Goal: Complete application form

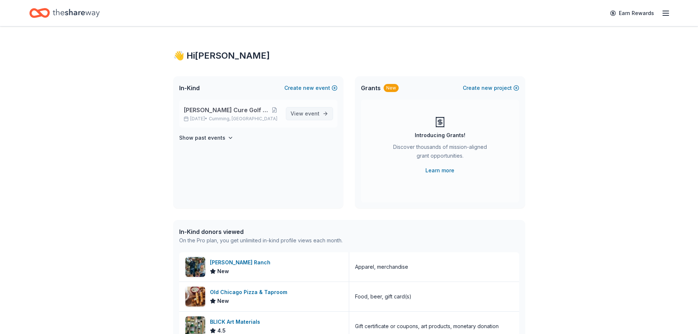
click at [310, 112] on span "event" at bounding box center [312, 113] width 15 height 6
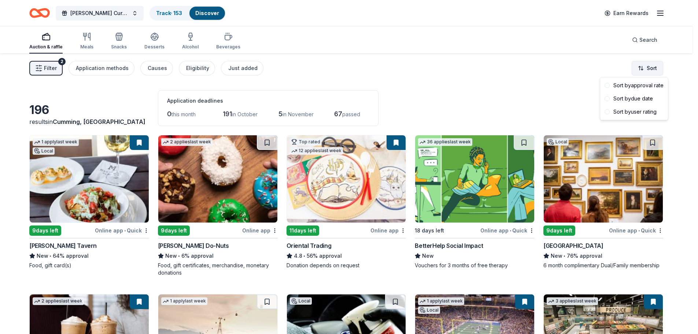
click at [653, 69] on html "Collins Cure Golf Tournament Track · 153 Discover Earn Rewards Auction & raffle…" at bounding box center [349, 167] width 698 height 334
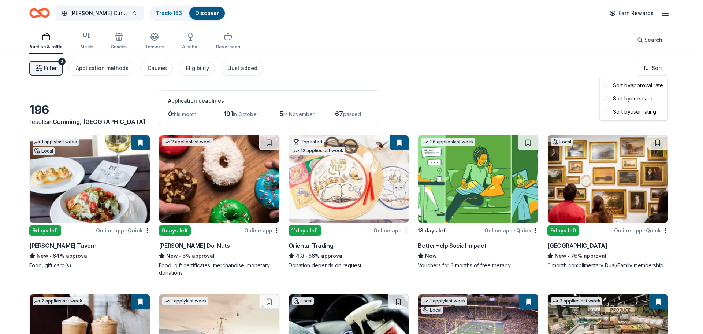
click at [47, 67] on html "Collins Cure Golf Tournament Track · 153 Discover Earn Rewards Auction & raffle…" at bounding box center [351, 167] width 703 height 334
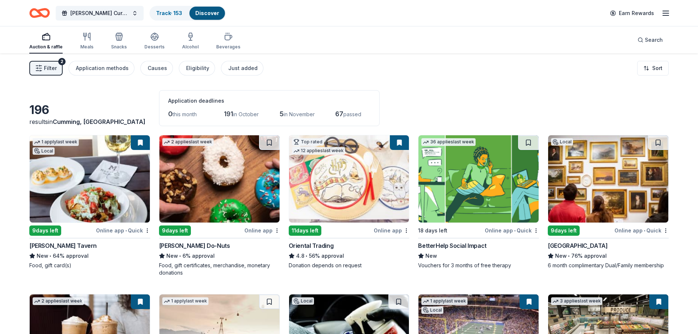
click at [34, 66] on button "Filter 2" at bounding box center [45, 68] width 33 height 15
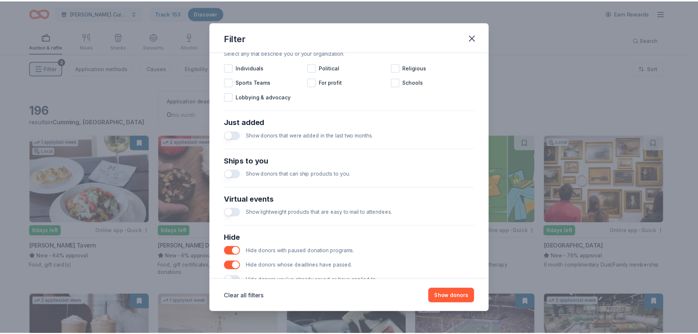
scroll to position [255, 0]
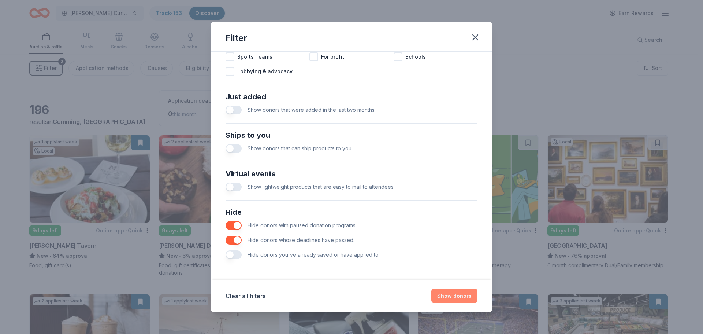
click at [453, 296] on button "Show donors" at bounding box center [454, 295] width 46 height 15
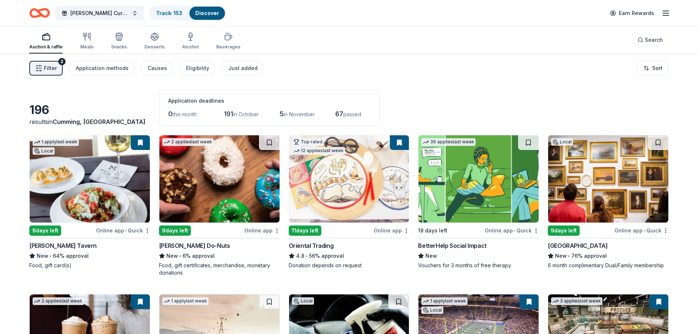
click at [204, 185] on img at bounding box center [219, 178] width 120 height 87
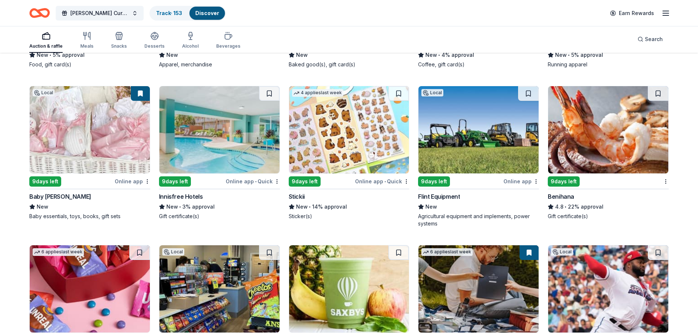
scroll to position [2258, 0]
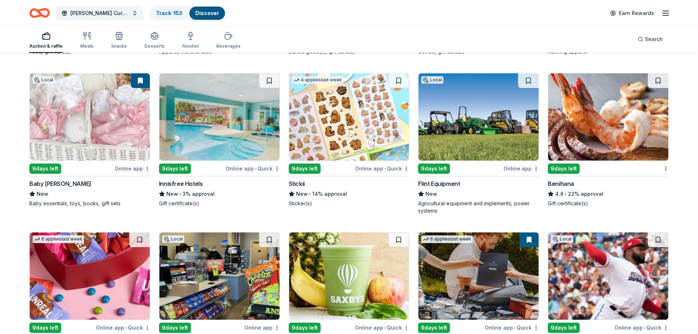
click at [623, 129] on img at bounding box center [608, 116] width 120 height 87
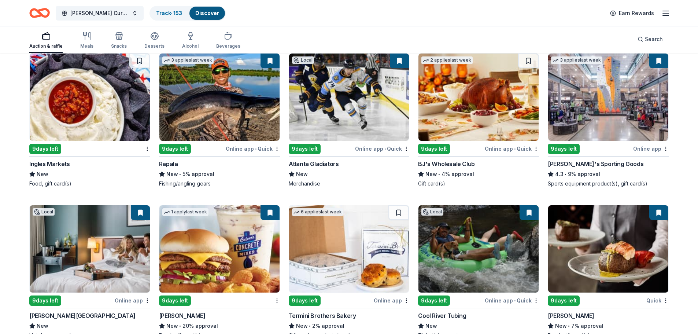
scroll to position [2612, 0]
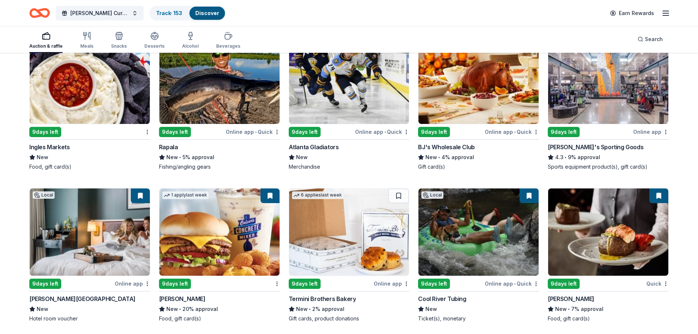
click at [616, 92] on img at bounding box center [608, 80] width 120 height 87
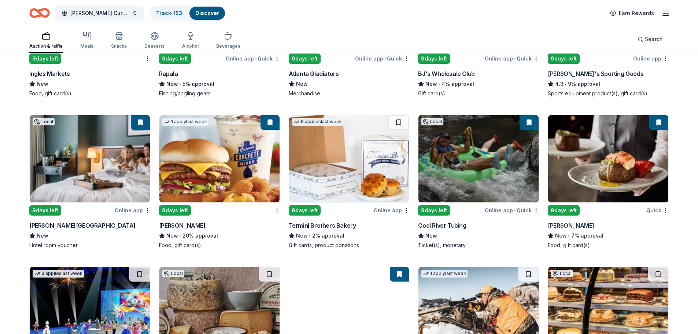
scroll to position [2722, 0]
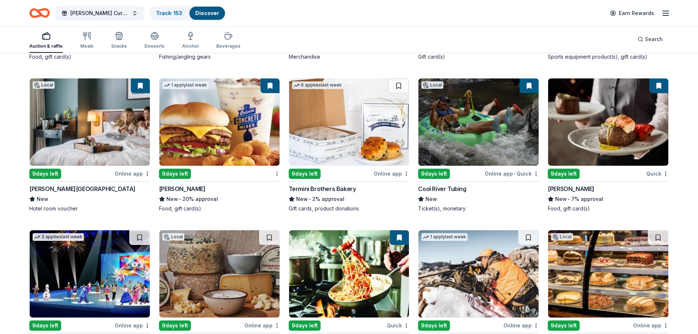
click at [465, 135] on img at bounding box center [478, 121] width 120 height 87
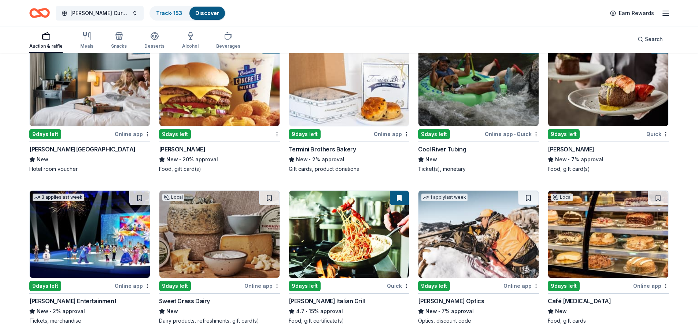
scroll to position [2759, 0]
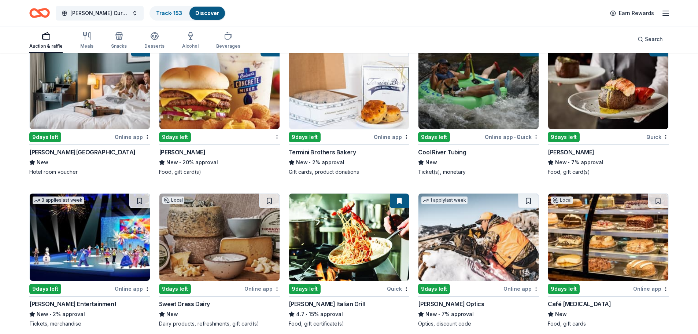
click at [627, 95] on img at bounding box center [608, 85] width 120 height 87
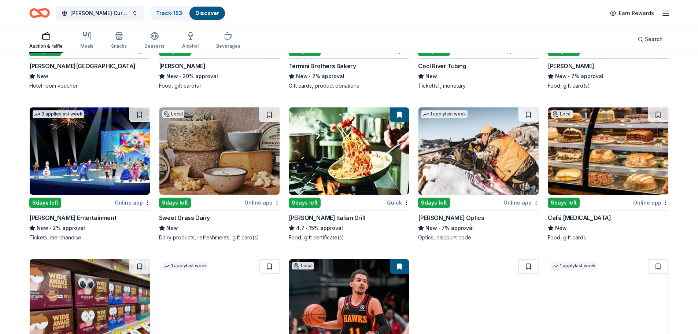
scroll to position [2869, 0]
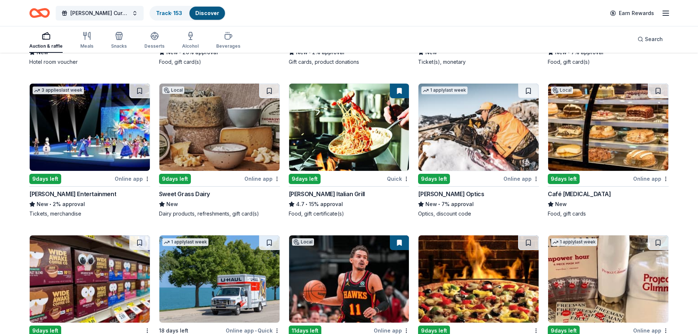
click at [615, 120] on img at bounding box center [608, 126] width 120 height 87
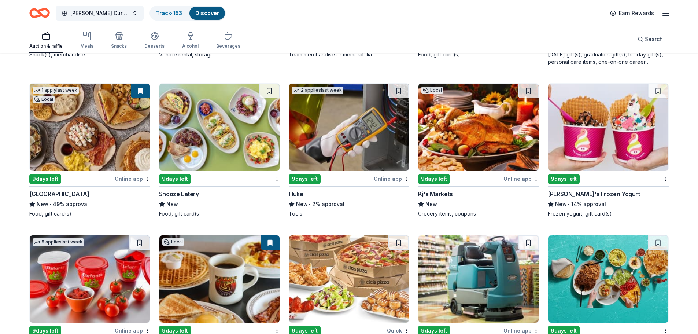
scroll to position [3189, 0]
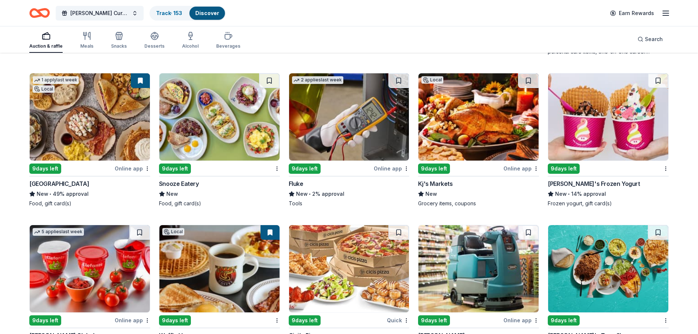
click at [93, 124] on img at bounding box center [90, 116] width 120 height 87
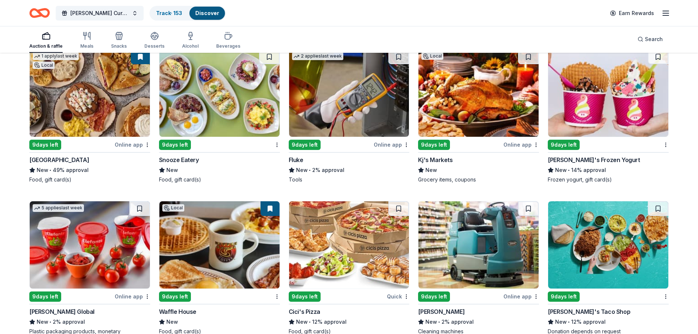
scroll to position [3226, 0]
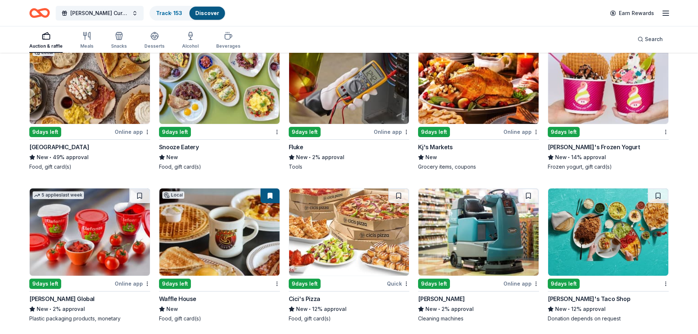
click at [594, 80] on img at bounding box center [608, 80] width 120 height 87
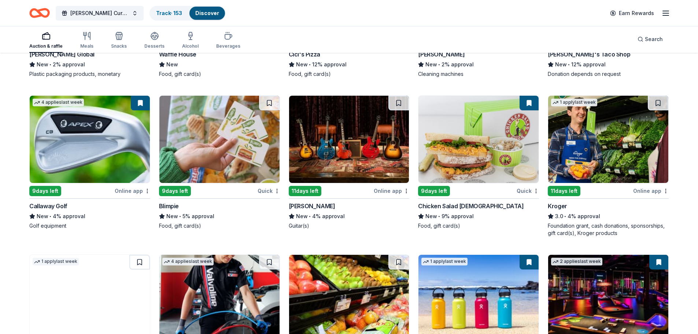
scroll to position [3482, 0]
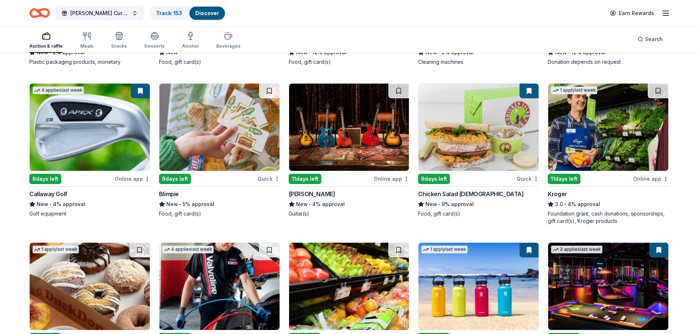
click at [89, 135] on img at bounding box center [90, 126] width 120 height 87
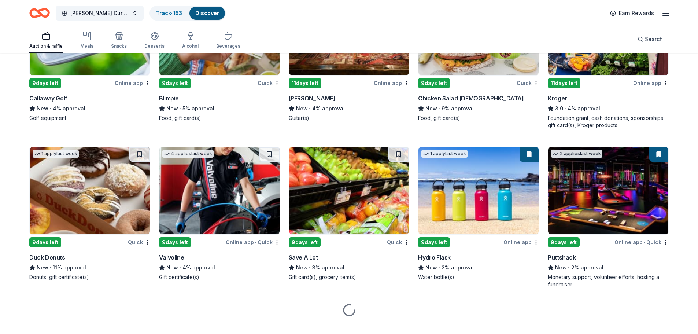
scroll to position [3591, 0]
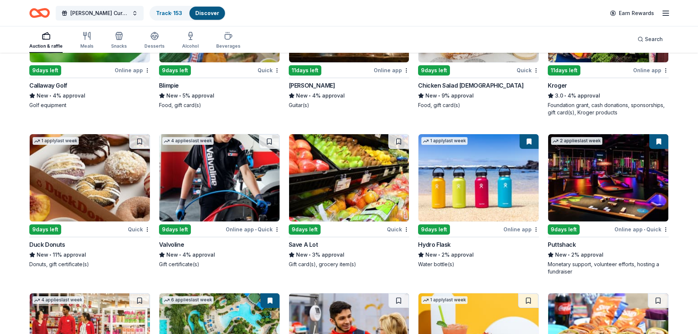
click at [491, 189] on img at bounding box center [478, 177] width 120 height 87
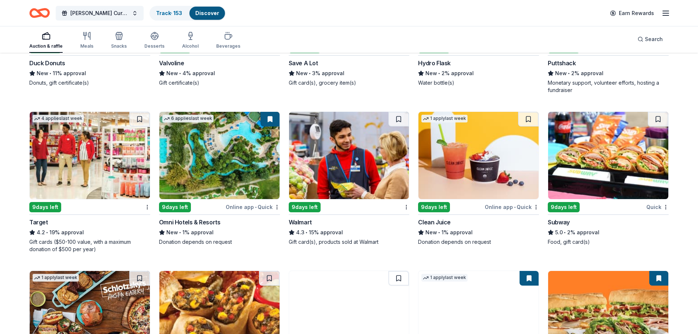
scroll to position [3774, 0]
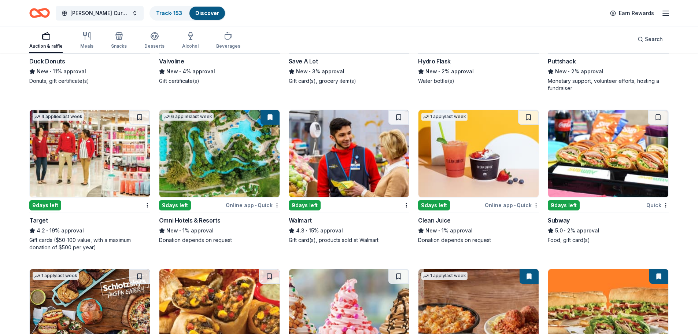
click at [105, 142] on img at bounding box center [90, 153] width 120 height 87
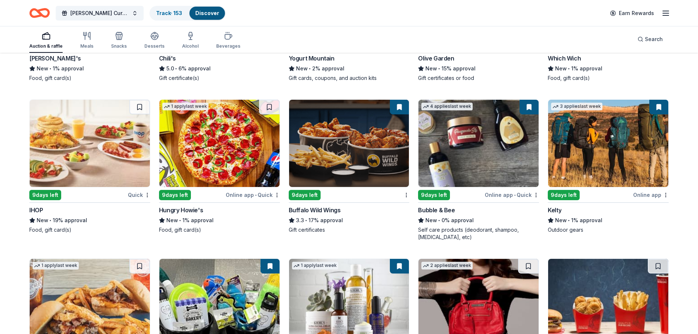
scroll to position [4140, 0]
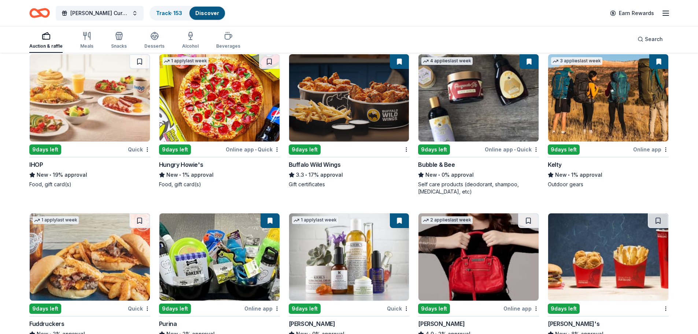
click at [365, 92] on img at bounding box center [349, 97] width 120 height 87
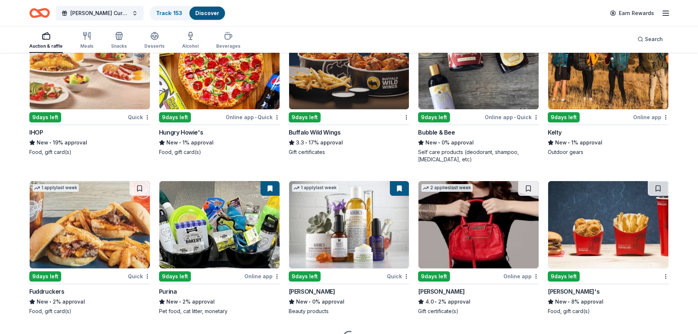
scroll to position [4212, 0]
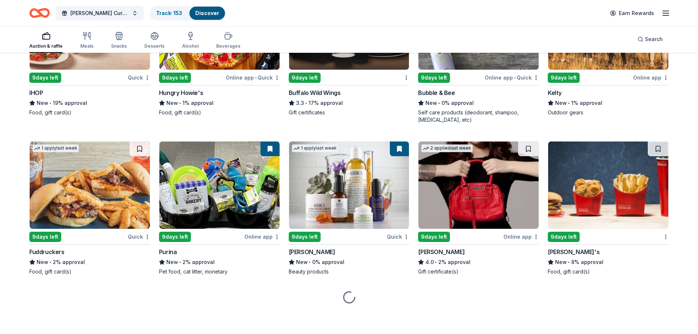
click at [344, 200] on img at bounding box center [349, 184] width 120 height 87
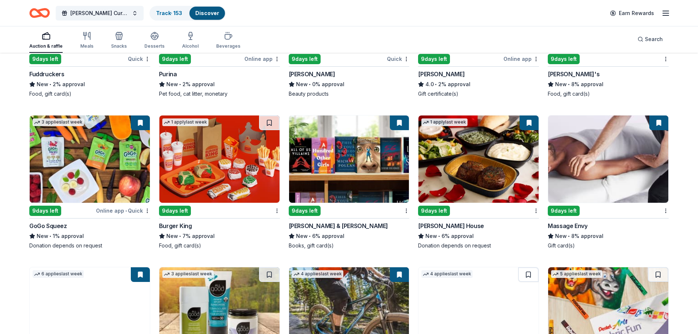
scroll to position [4395, 0]
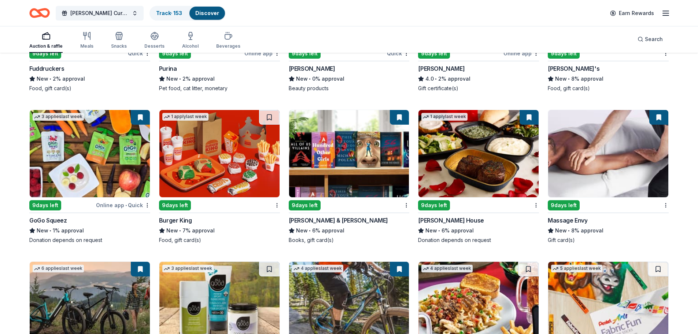
click at [359, 166] on img at bounding box center [349, 153] width 120 height 87
click at [468, 166] on img at bounding box center [478, 153] width 120 height 87
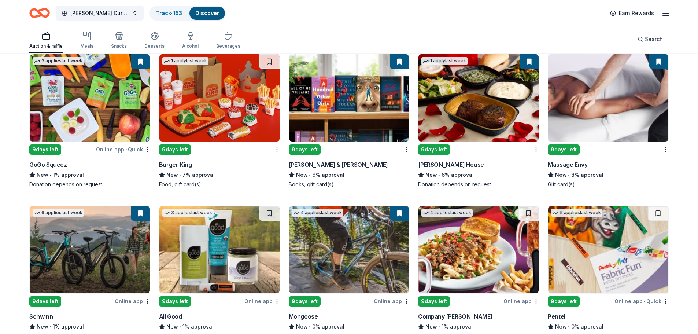
scroll to position [4468, 0]
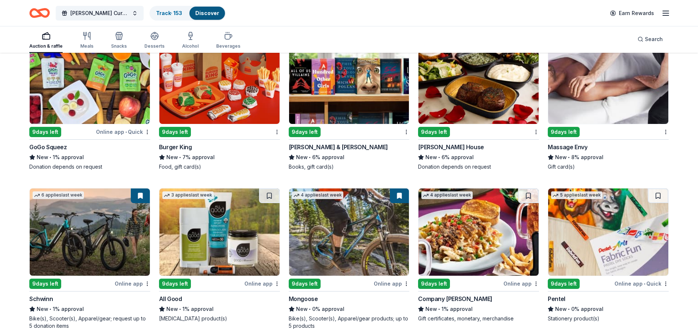
click at [591, 86] on img at bounding box center [608, 80] width 120 height 87
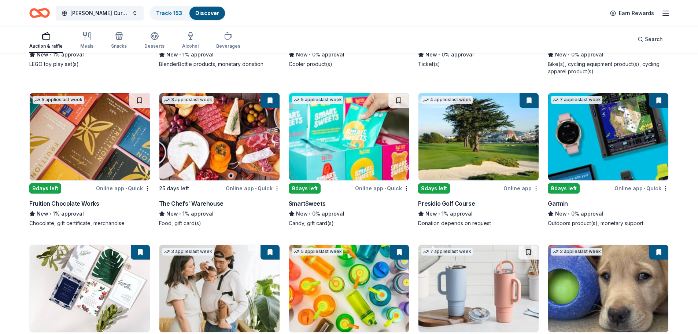
scroll to position [5261, 0]
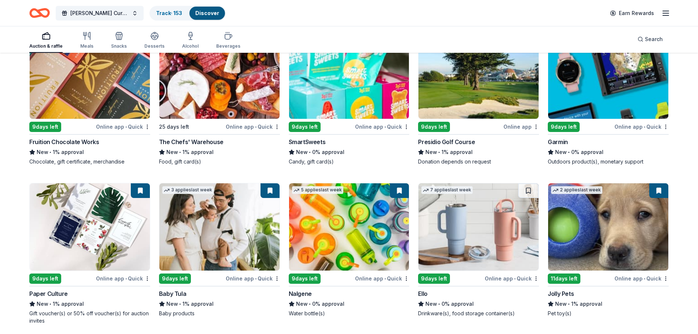
click at [461, 97] on img at bounding box center [478, 74] width 120 height 87
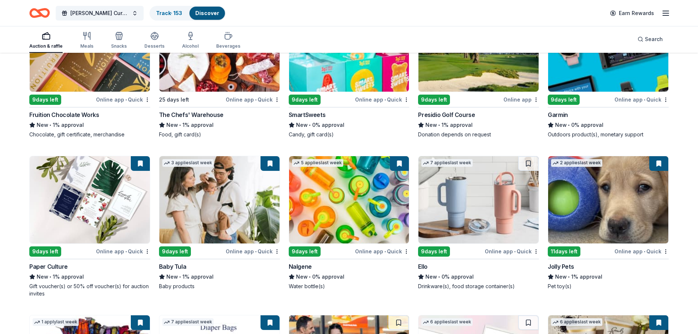
scroll to position [5334, 0]
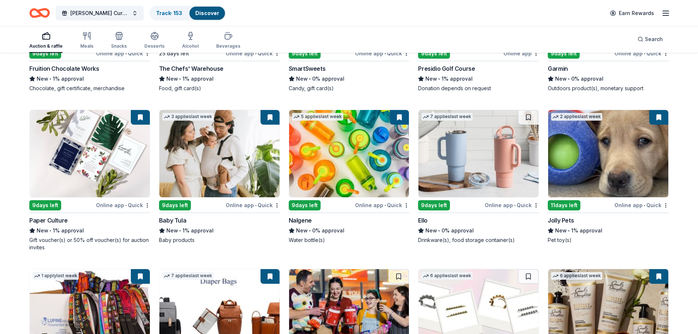
click at [343, 152] on img at bounding box center [349, 153] width 120 height 87
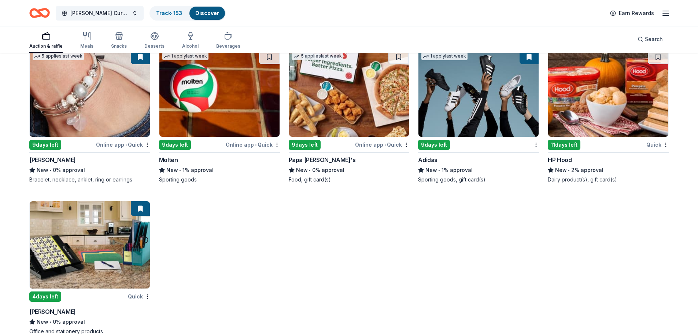
scroll to position [6028, 0]
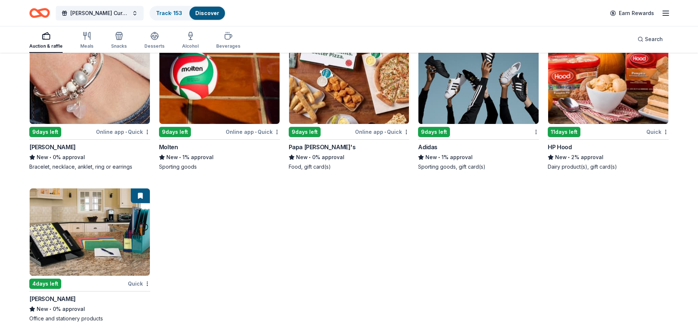
click at [86, 93] on img at bounding box center [90, 80] width 120 height 87
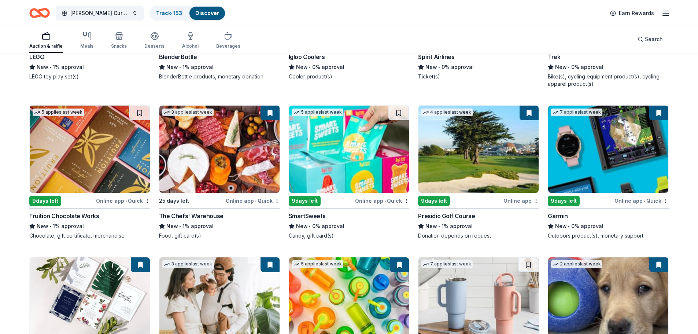
scroll to position [5186, 0]
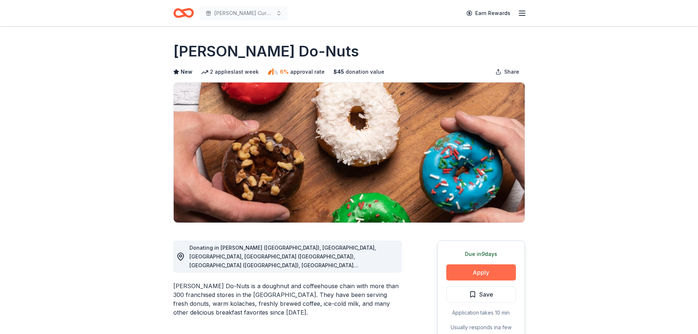
click at [477, 272] on button "Apply" at bounding box center [481, 272] width 70 height 16
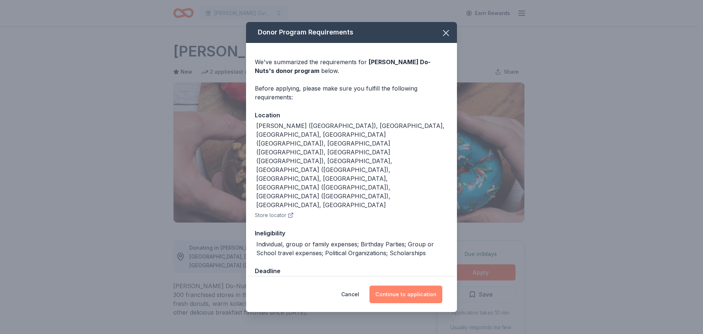
click at [412, 285] on button "Continue to application" at bounding box center [406, 294] width 73 height 18
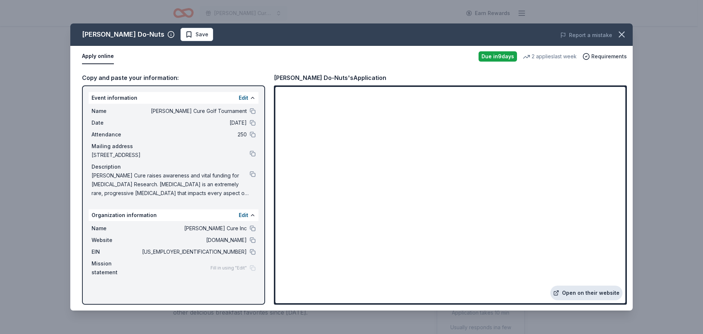
click at [601, 294] on link "Open on their website" at bounding box center [586, 292] width 72 height 15
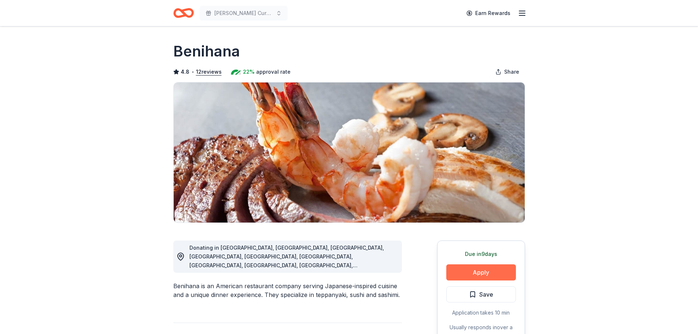
click at [497, 276] on button "Apply" at bounding box center [481, 272] width 70 height 16
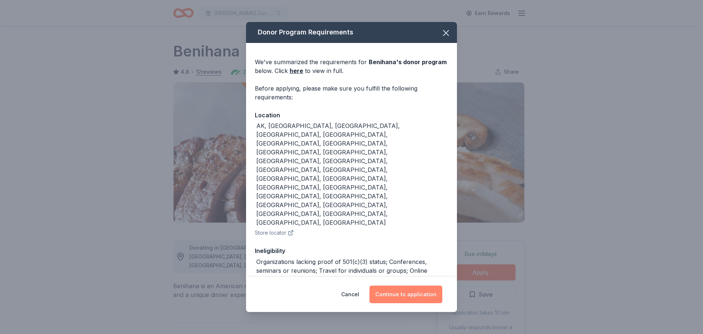
click at [398, 285] on button "Continue to application" at bounding box center [406, 294] width 73 height 18
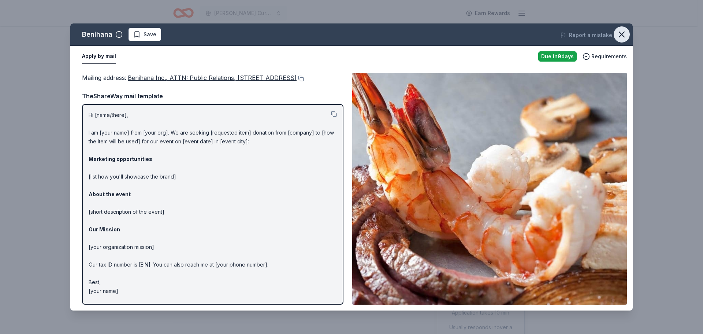
click at [623, 33] on icon "button" at bounding box center [621, 34] width 5 height 5
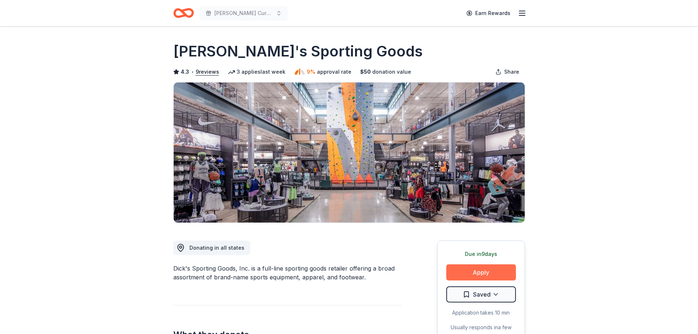
click at [488, 268] on button "Apply" at bounding box center [481, 272] width 70 height 16
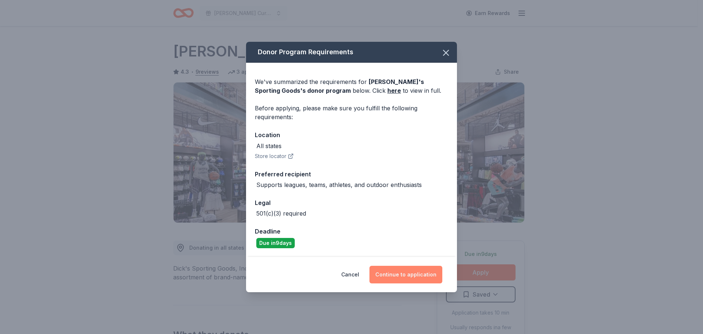
click at [423, 272] on button "Continue to application" at bounding box center [406, 275] width 73 height 18
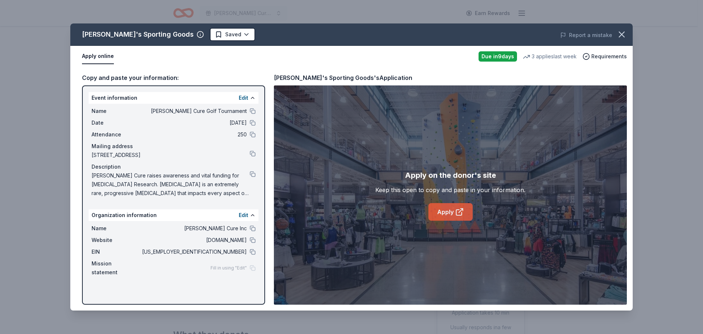
click at [453, 216] on link "Apply" at bounding box center [450, 212] width 44 height 18
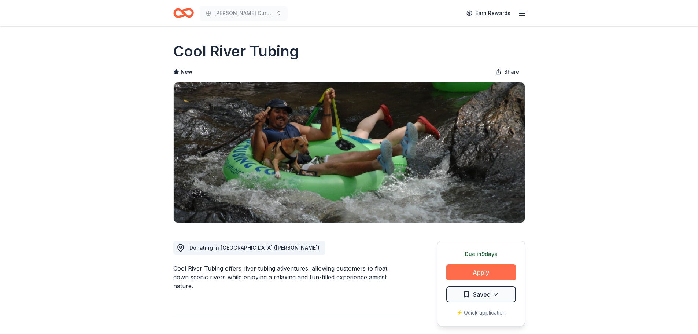
click at [475, 269] on button "Apply" at bounding box center [481, 272] width 70 height 16
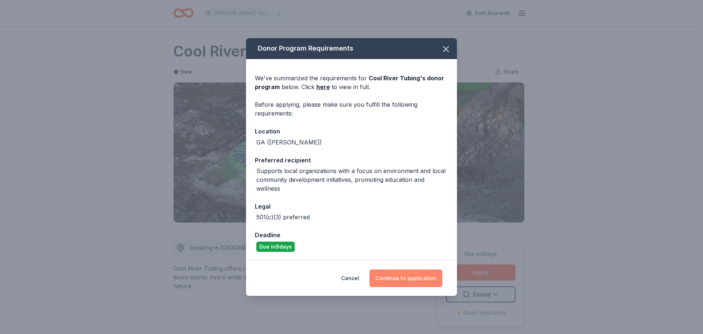
click at [407, 279] on button "Continue to application" at bounding box center [406, 278] width 73 height 18
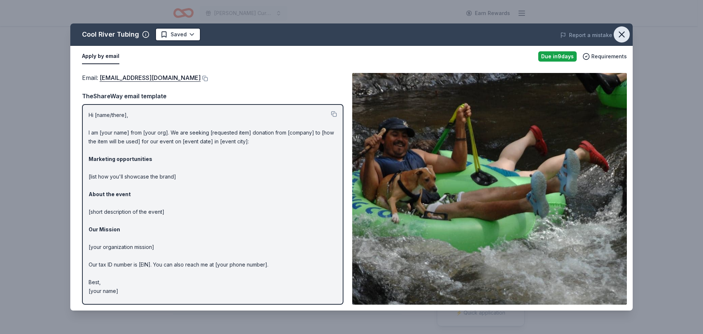
click at [620, 34] on icon "button" at bounding box center [622, 34] width 10 height 10
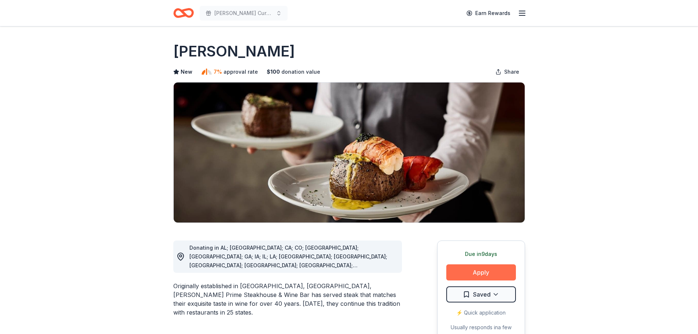
click at [479, 275] on button "Apply" at bounding box center [481, 272] width 70 height 16
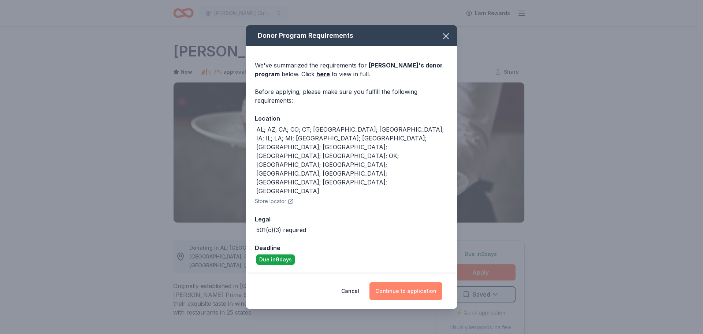
click at [419, 282] on button "Continue to application" at bounding box center [406, 291] width 73 height 18
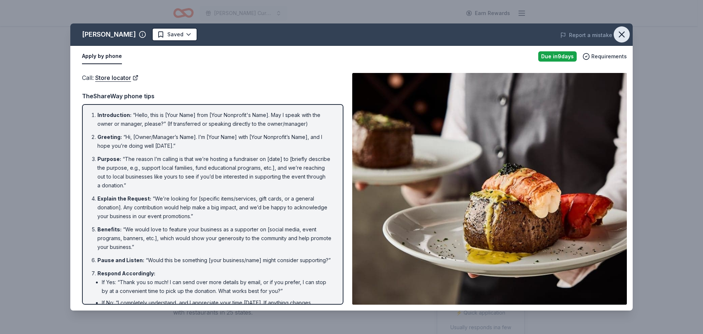
click at [623, 35] on icon "button" at bounding box center [622, 34] width 10 height 10
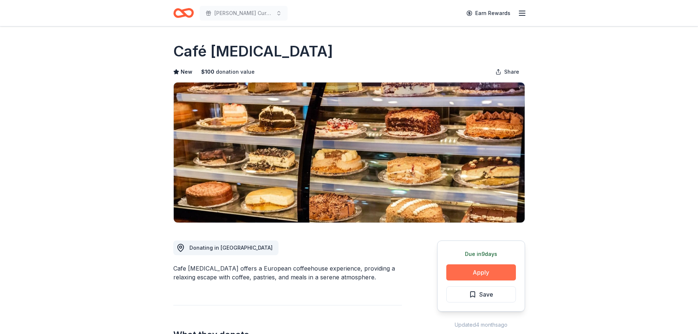
click at [484, 276] on button "Apply" at bounding box center [481, 272] width 70 height 16
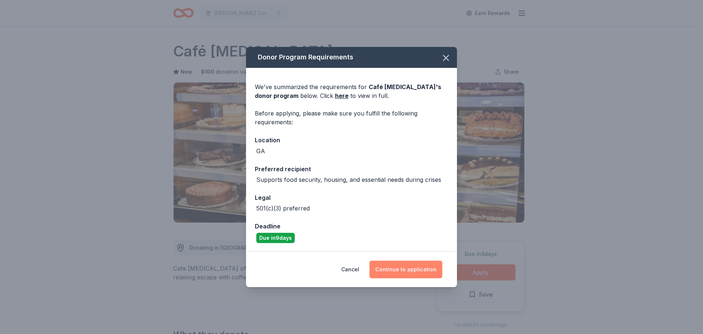
click at [414, 268] on button "Continue to application" at bounding box center [406, 269] width 73 height 18
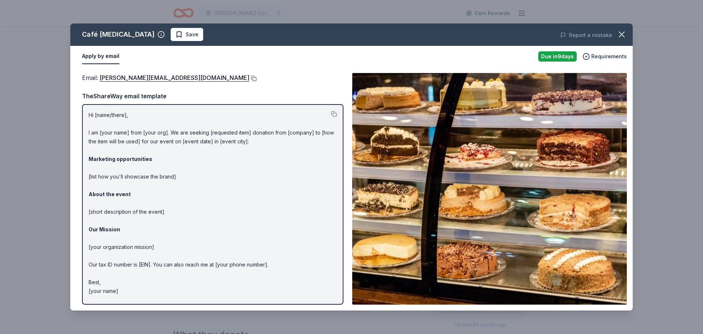
click at [249, 79] on button at bounding box center [252, 78] width 7 height 6
drag, startPoint x: 622, startPoint y: 34, endPoint x: 545, endPoint y: 5, distance: 82.0
click at [622, 34] on icon "button" at bounding box center [622, 34] width 10 height 10
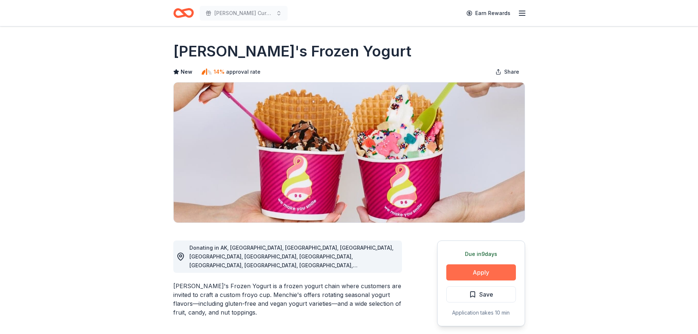
click at [493, 275] on button "Apply" at bounding box center [481, 272] width 70 height 16
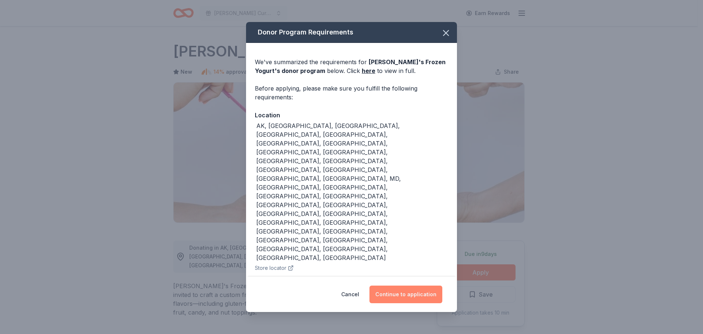
click at [407, 285] on button "Continue to application" at bounding box center [406, 294] width 73 height 18
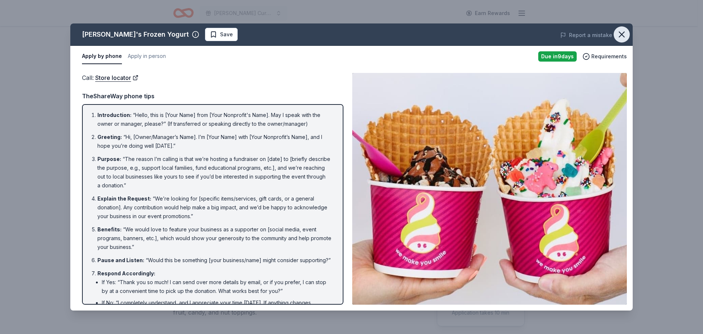
click at [623, 34] on icon "button" at bounding box center [622, 34] width 10 height 10
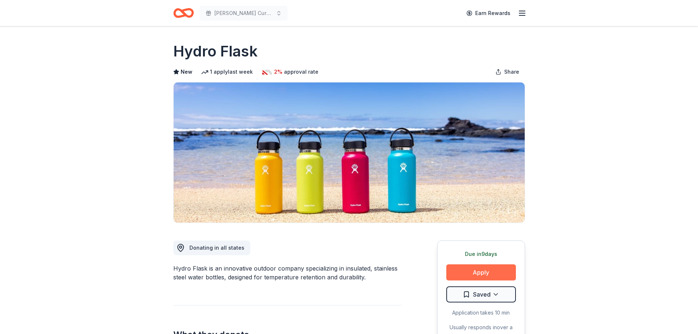
click at [483, 274] on button "Apply" at bounding box center [481, 272] width 70 height 16
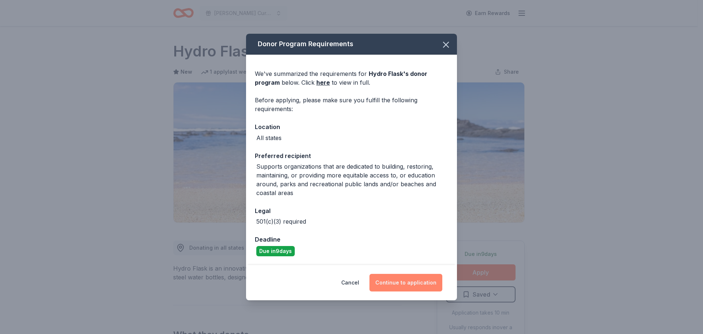
click at [405, 287] on button "Continue to application" at bounding box center [406, 283] width 73 height 18
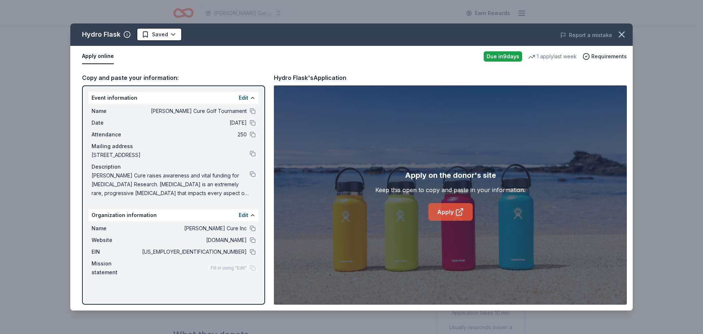
click at [447, 211] on link "Apply" at bounding box center [450, 212] width 44 height 18
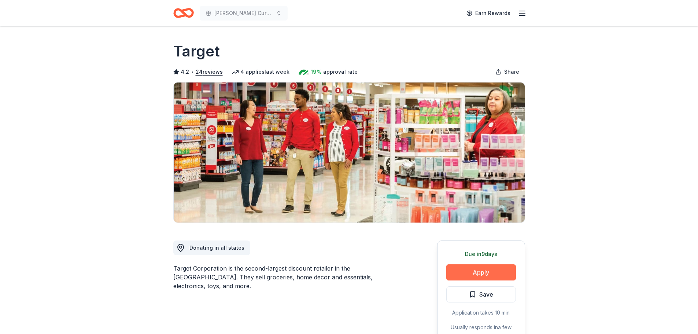
click at [481, 274] on button "Apply" at bounding box center [481, 272] width 70 height 16
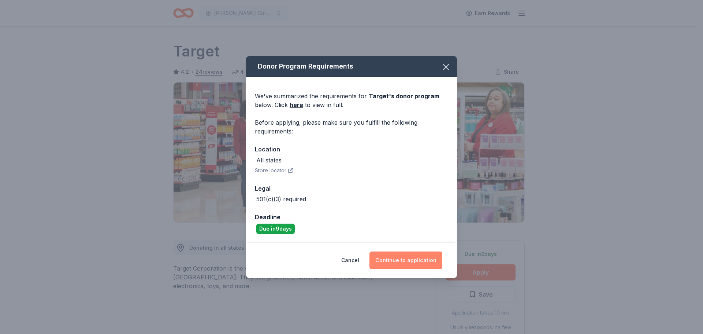
click at [408, 255] on button "Continue to application" at bounding box center [406, 260] width 73 height 18
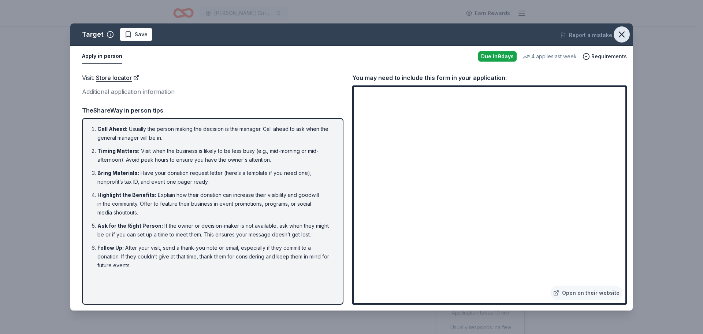
click at [619, 34] on icon "button" at bounding box center [622, 34] width 10 height 10
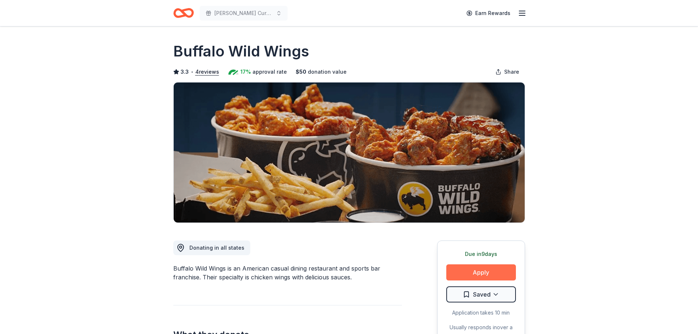
click at [481, 271] on button "Apply" at bounding box center [481, 272] width 70 height 16
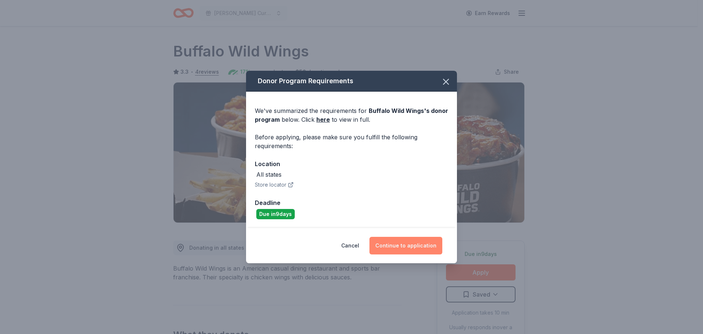
click at [405, 242] on button "Continue to application" at bounding box center [406, 246] width 73 height 18
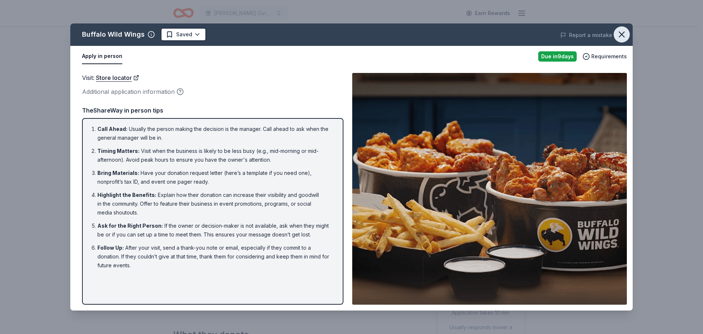
click at [625, 34] on icon "button" at bounding box center [622, 34] width 10 height 10
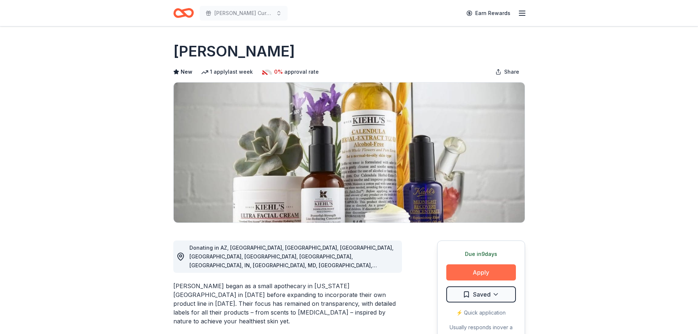
click at [479, 273] on button "Apply" at bounding box center [481, 272] width 70 height 16
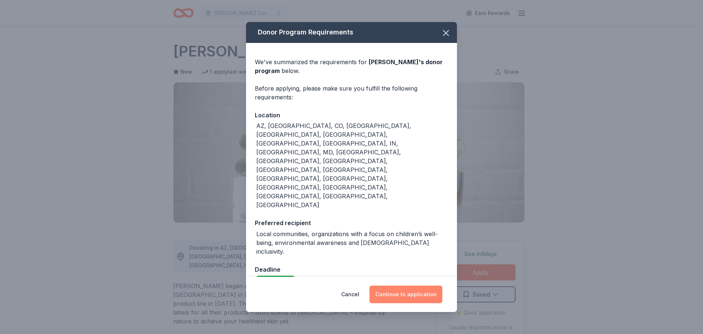
click at [409, 285] on button "Continue to application" at bounding box center [406, 294] width 73 height 18
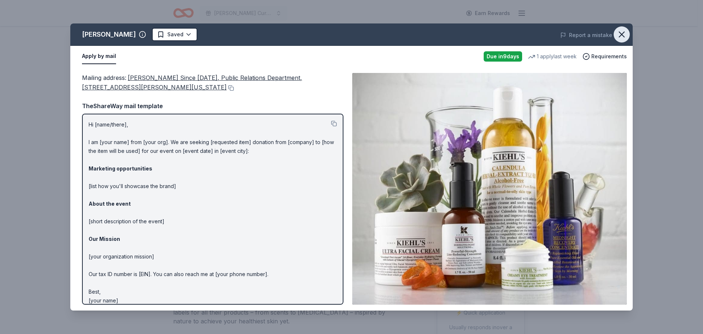
click at [621, 33] on icon "button" at bounding box center [622, 34] width 10 height 10
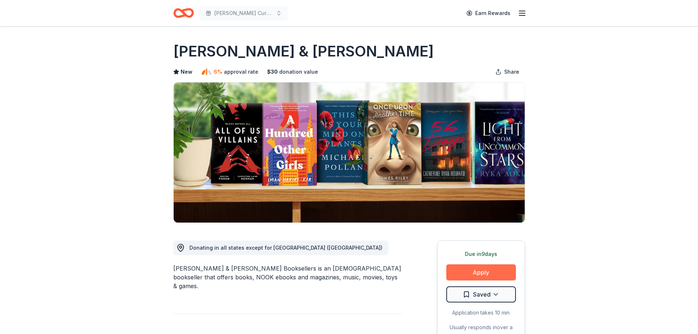
click at [480, 268] on button "Apply" at bounding box center [481, 272] width 70 height 16
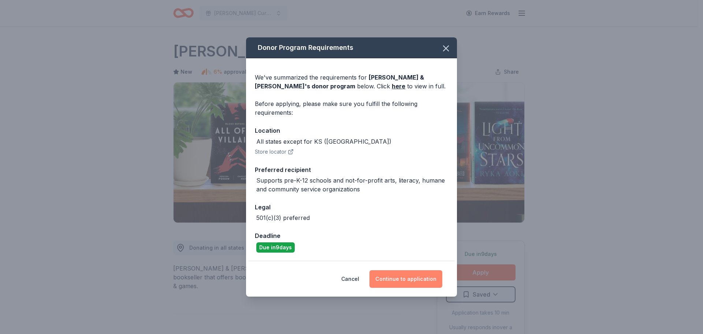
click at [397, 274] on button "Continue to application" at bounding box center [406, 279] width 73 height 18
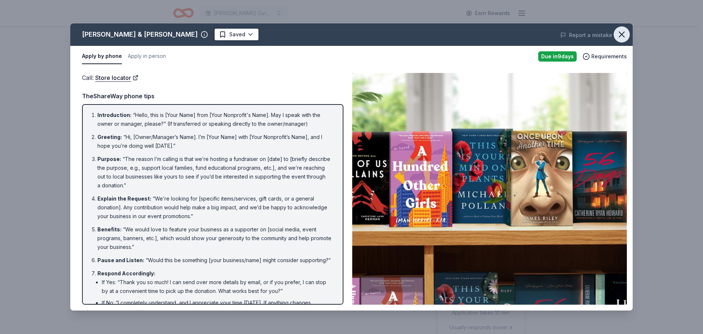
click at [624, 29] on button "button" at bounding box center [622, 34] width 16 height 16
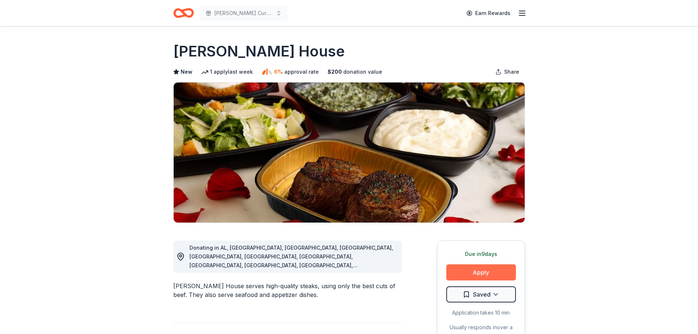
click at [480, 271] on button "Apply" at bounding box center [481, 272] width 70 height 16
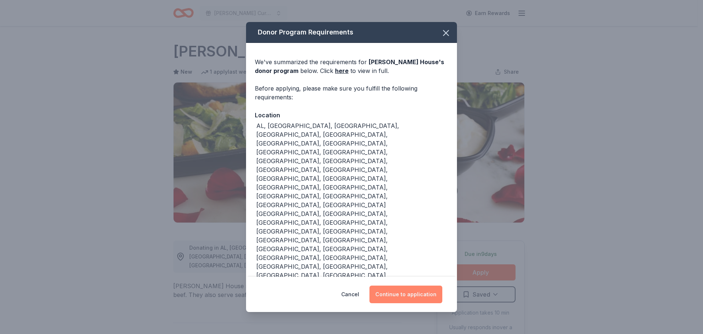
click at [406, 285] on button "Continue to application" at bounding box center [406, 294] width 73 height 18
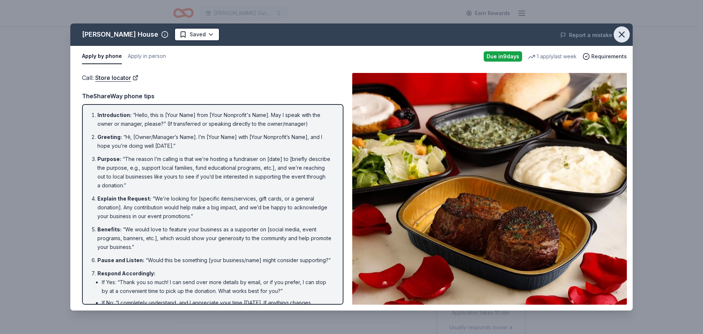
click at [624, 36] on icon "button" at bounding box center [622, 34] width 10 height 10
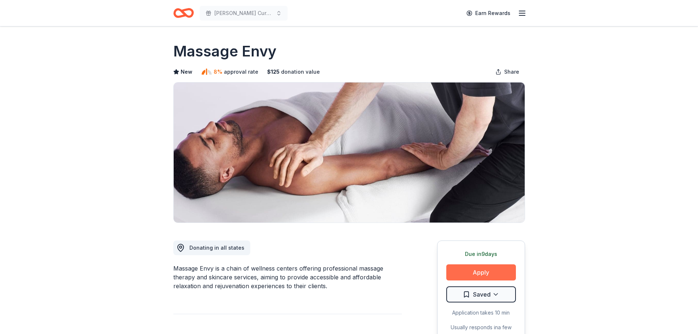
click at [480, 273] on button "Apply" at bounding box center [481, 272] width 70 height 16
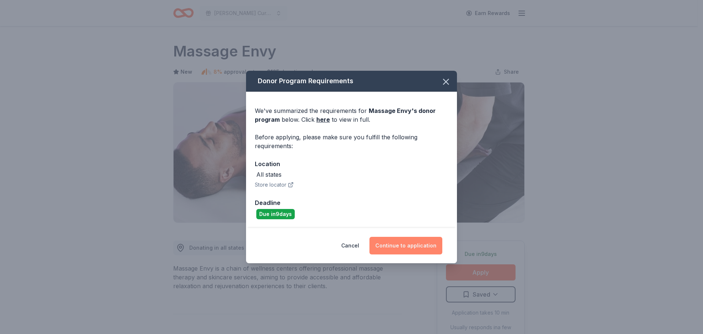
click at [407, 247] on button "Continue to application" at bounding box center [406, 246] width 73 height 18
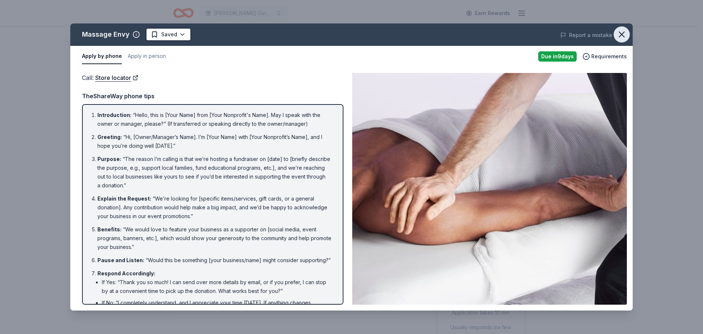
click at [622, 33] on icon "button" at bounding box center [622, 34] width 10 height 10
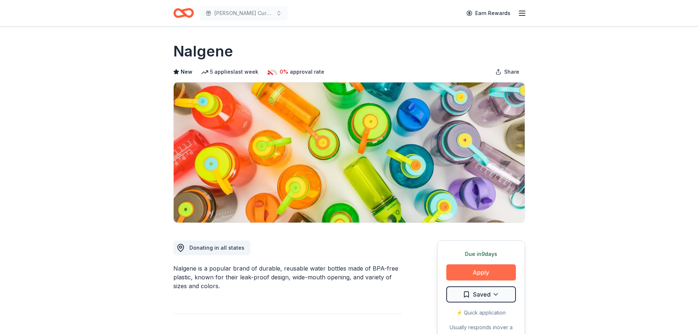
click at [471, 269] on button "Apply" at bounding box center [481, 272] width 70 height 16
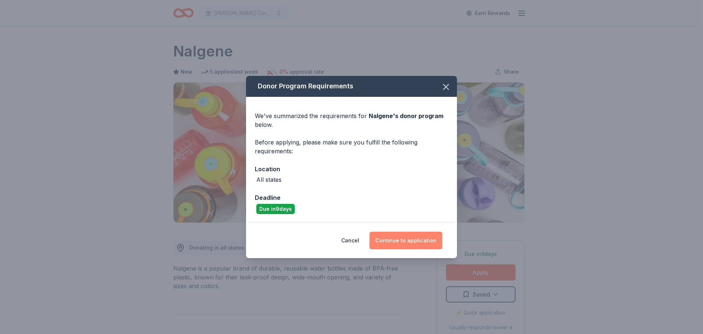
click at [405, 241] on button "Continue to application" at bounding box center [406, 240] width 73 height 18
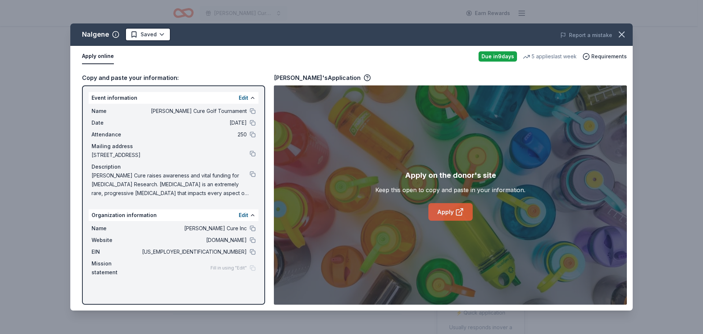
click at [445, 212] on link "Apply" at bounding box center [450, 212] width 44 height 18
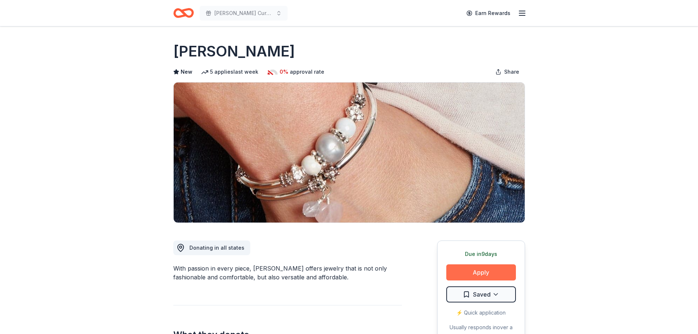
click at [484, 268] on button "Apply" at bounding box center [481, 272] width 70 height 16
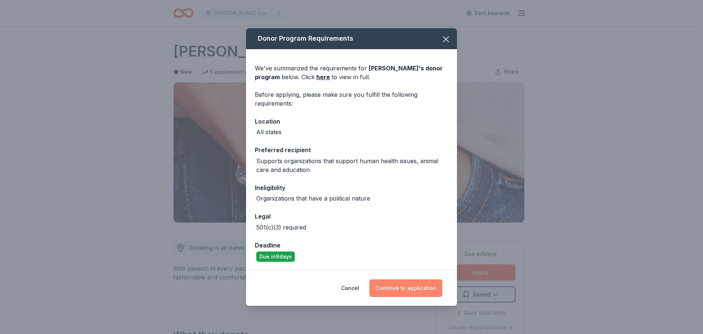
click at [403, 287] on button "Continue to application" at bounding box center [406, 288] width 73 height 18
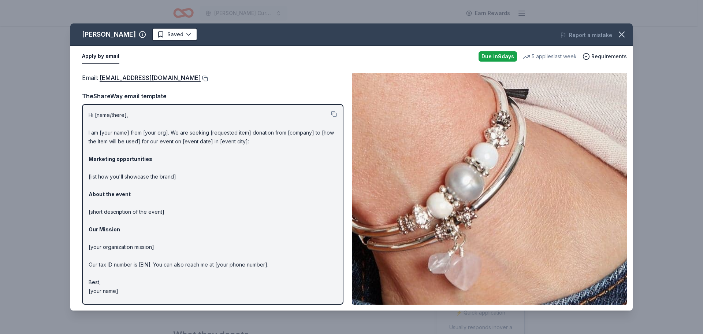
click at [201, 78] on button at bounding box center [204, 78] width 7 height 6
click at [622, 34] on icon "button" at bounding box center [621, 34] width 5 height 5
